Goal: Transaction & Acquisition: Book appointment/travel/reservation

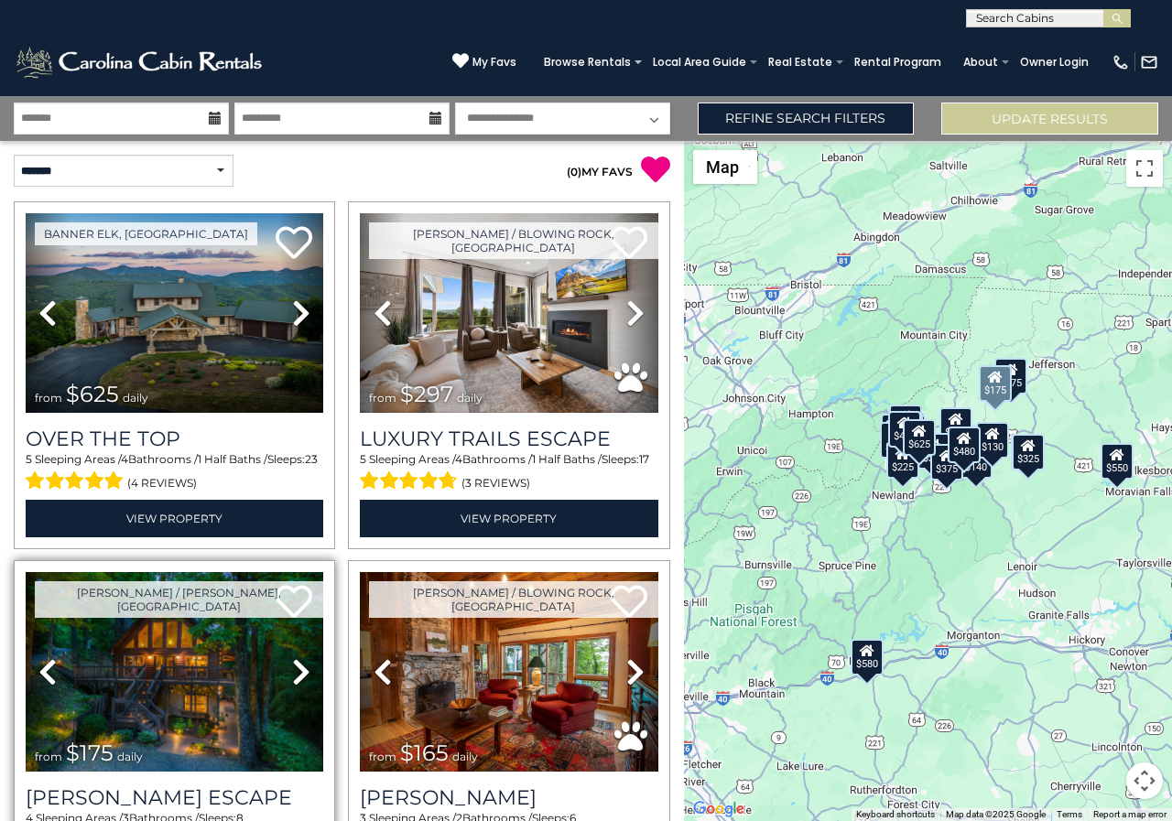
click at [281, 817] on div "4 Sleeping Areas / 3 Bathrooms / Sleeps: 8 (6 reviews)" at bounding box center [175, 832] width 298 height 44
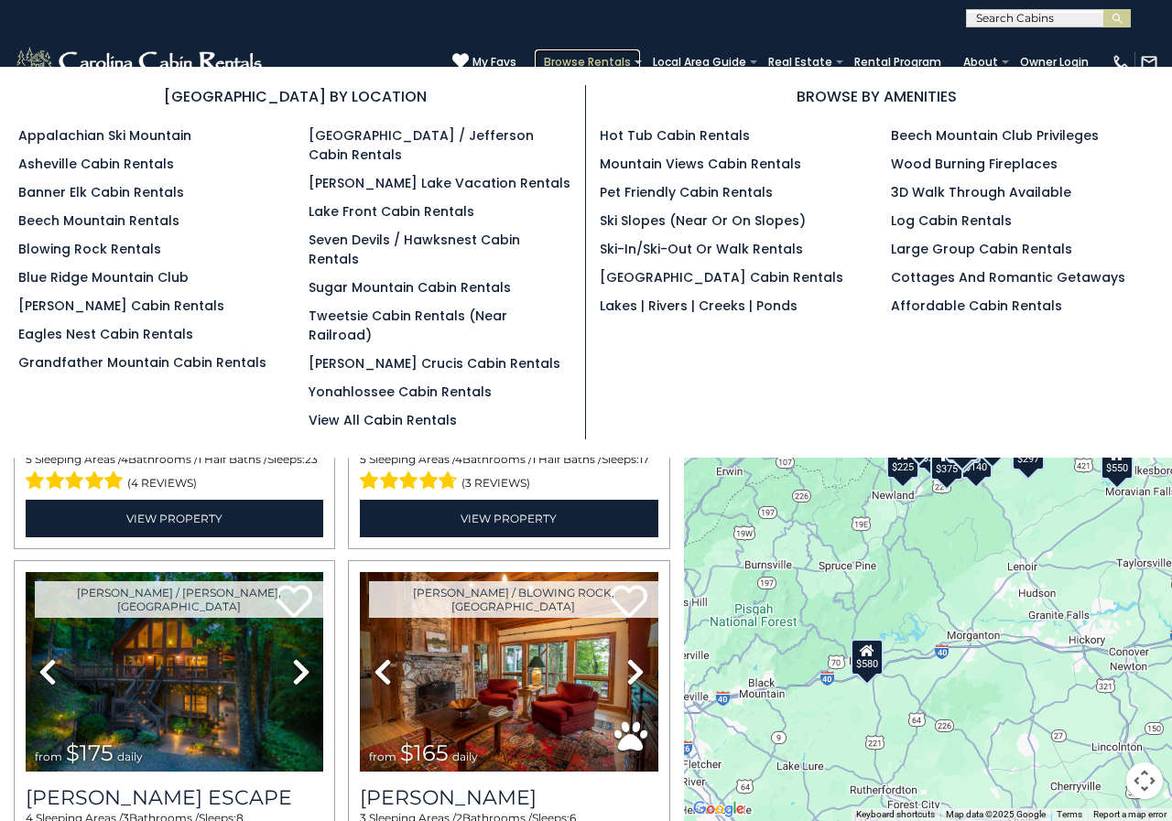
click at [632, 52] on link "Browse Rentals" at bounding box center [587, 62] width 105 height 26
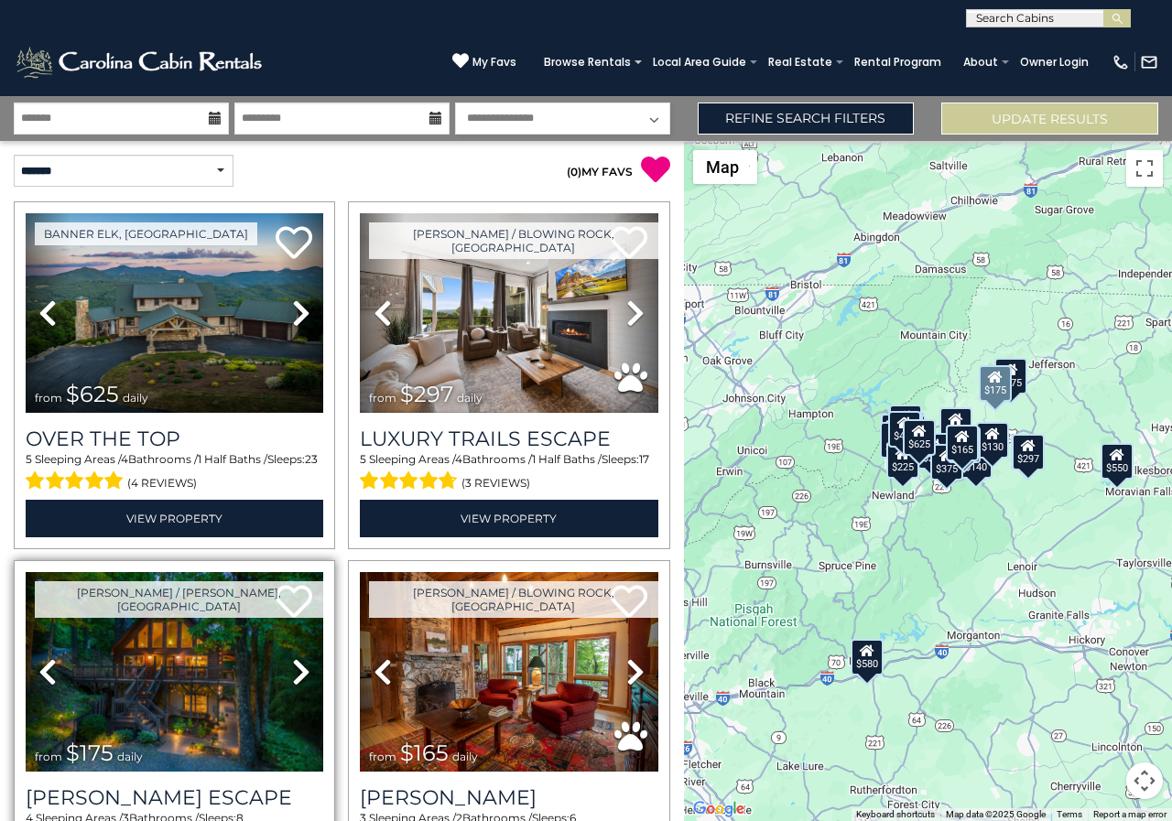
click at [34, 816] on div "4 Sleeping Areas / 3 Bathrooms / Sleeps: 8 (6 reviews)" at bounding box center [175, 832] width 298 height 44
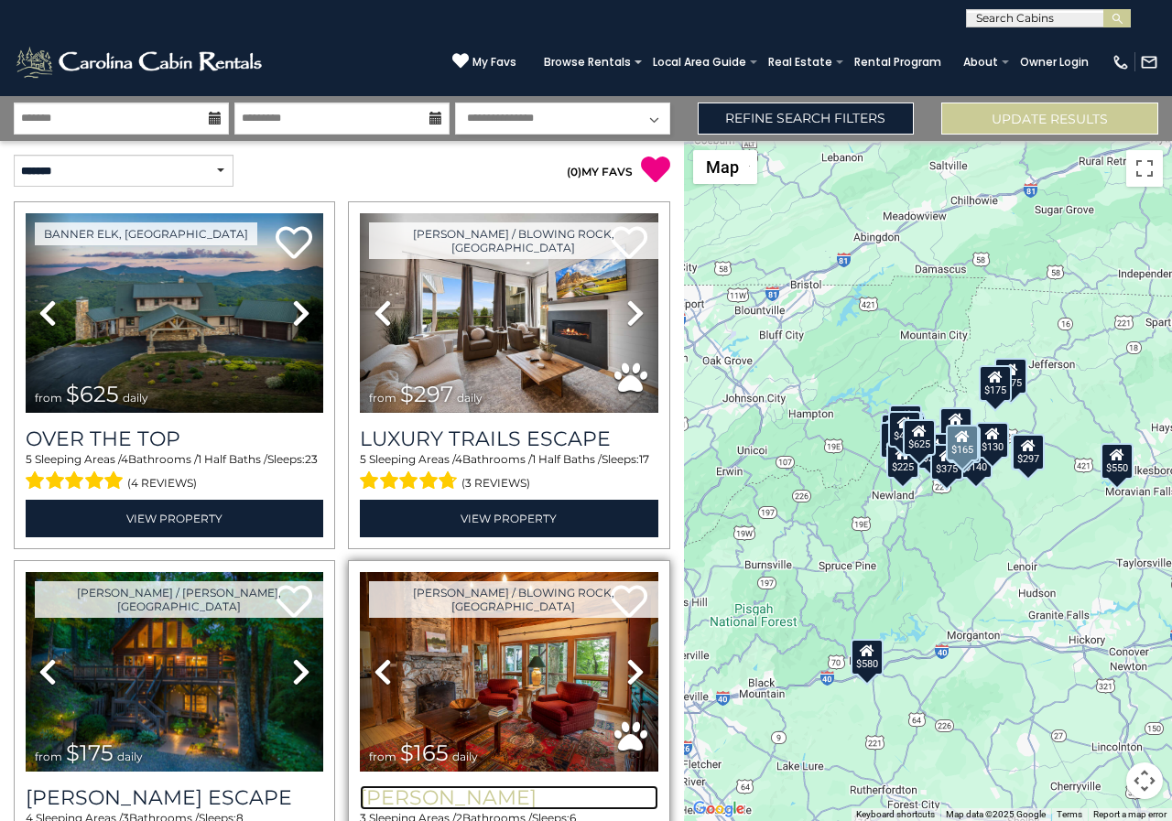
click at [413, 786] on h3 "[PERSON_NAME]" at bounding box center [509, 798] width 298 height 25
